Goal: Task Accomplishment & Management: Manage account settings

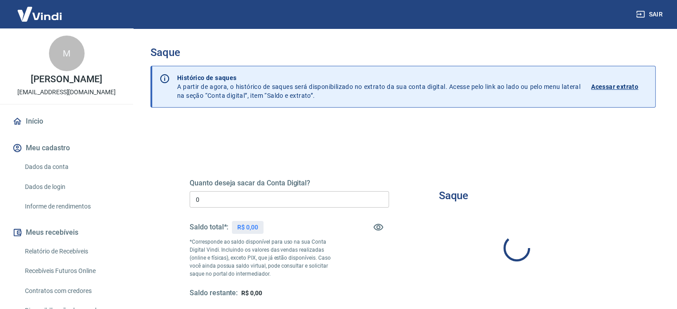
type input "R$ 0,00"
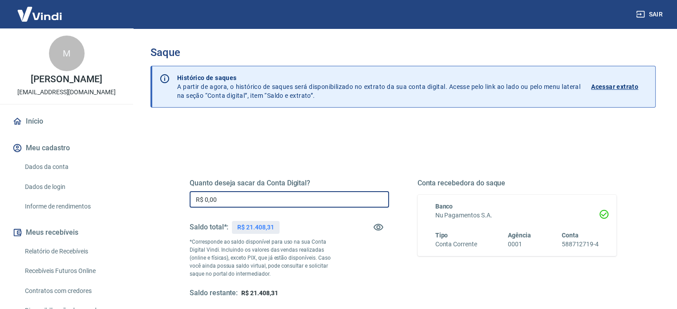
click at [283, 199] on input "R$ 0,00" at bounding box center [289, 199] width 199 height 16
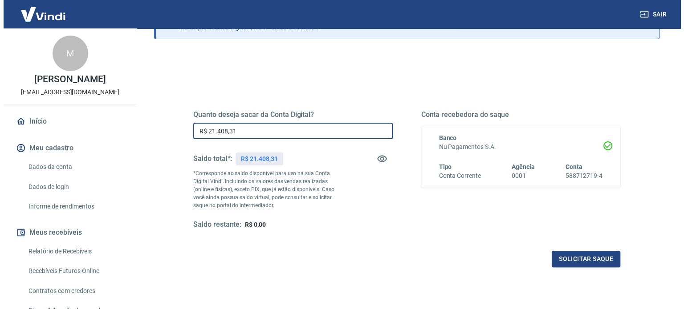
scroll to position [89, 0]
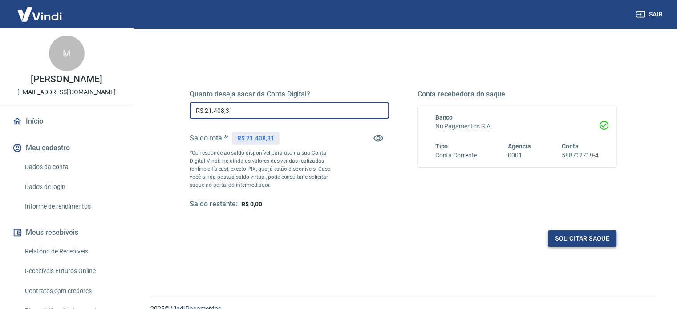
type input "R$ 21.408,31"
click at [575, 237] on button "Solicitar saque" at bounding box center [582, 239] width 69 height 16
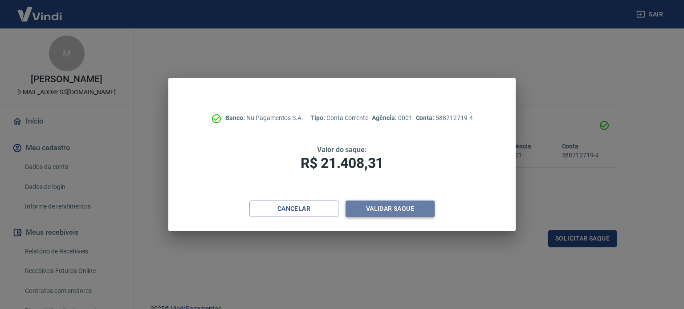
click at [381, 203] on button "Validar saque" at bounding box center [390, 209] width 89 height 16
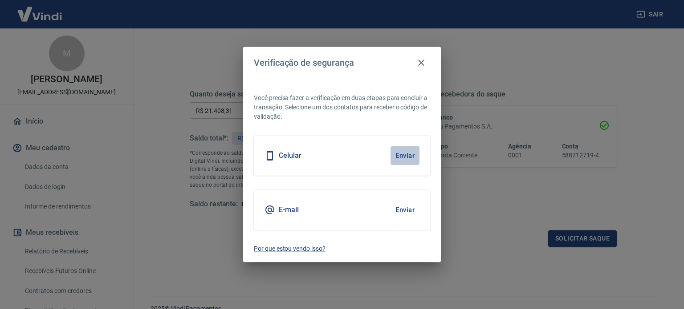
click at [406, 149] on button "Enviar" at bounding box center [404, 155] width 29 height 19
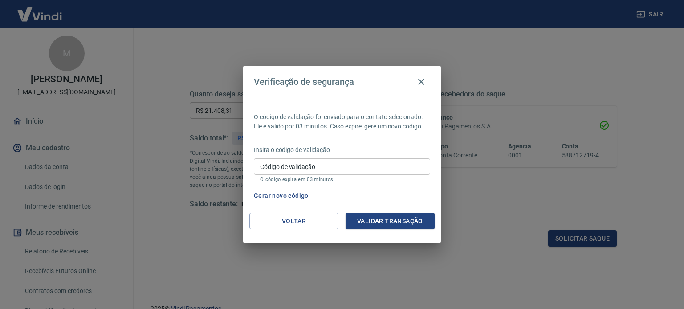
click at [370, 168] on input "Código de validação" at bounding box center [342, 167] width 176 height 16
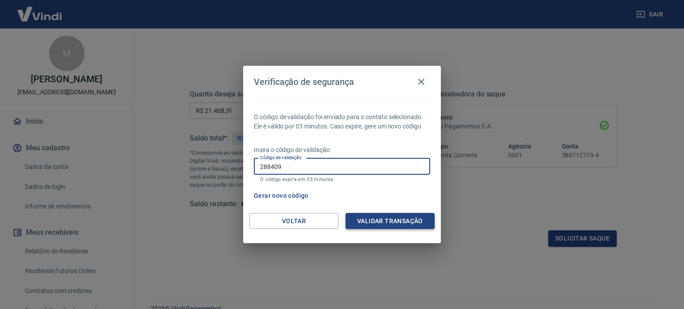
type input "288409"
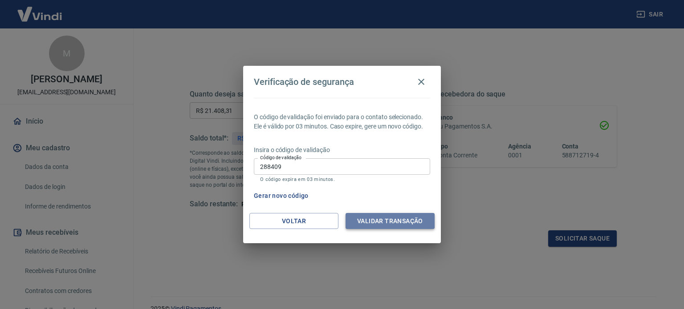
click at [406, 222] on button "Validar transação" at bounding box center [390, 221] width 89 height 16
